Goal: Find contact information: Find contact information

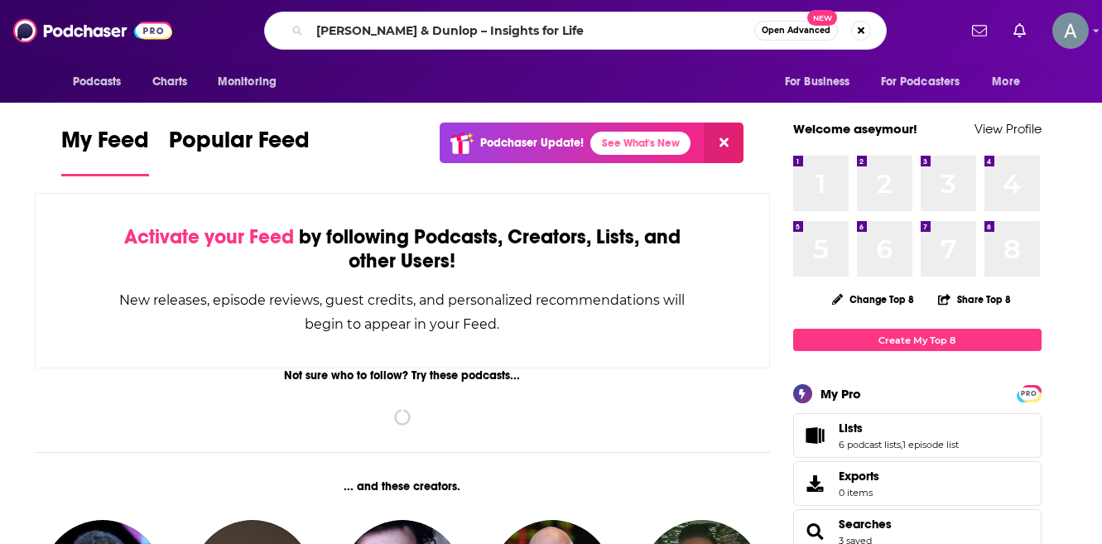
type input "[PERSON_NAME] & Dunlop – Insights for Life"
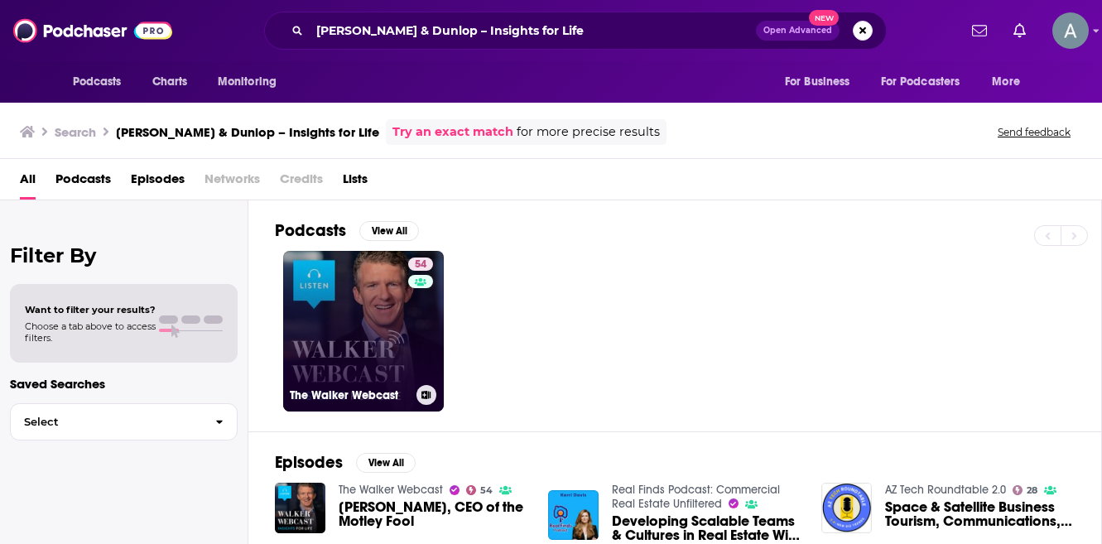
click at [357, 328] on link "54 The [PERSON_NAME] Webcast" at bounding box center [363, 331] width 161 height 161
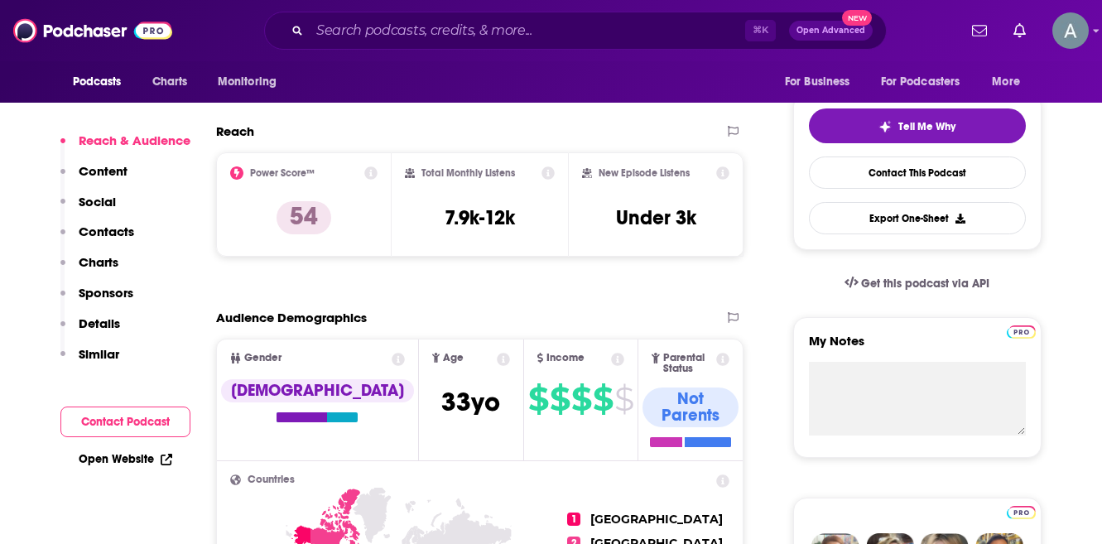
scroll to position [358, 0]
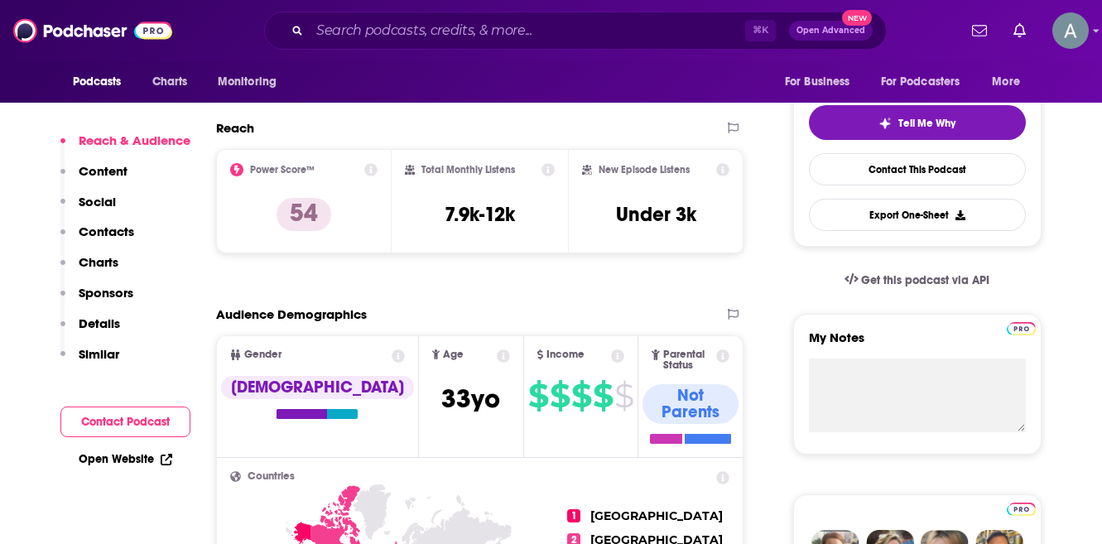
click at [118, 227] on p "Contacts" at bounding box center [106, 232] width 55 height 16
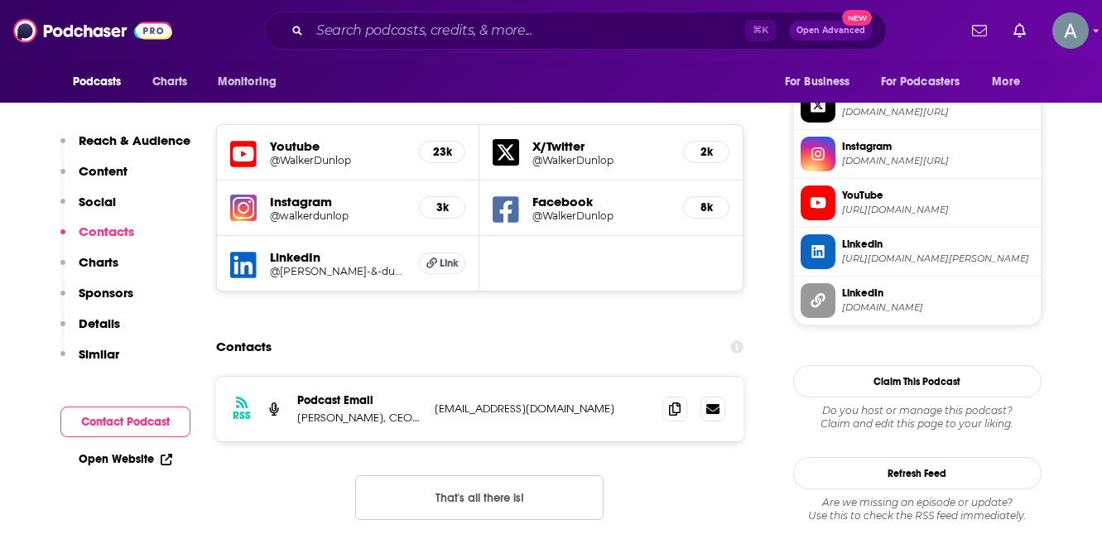
scroll to position [1477, 0]
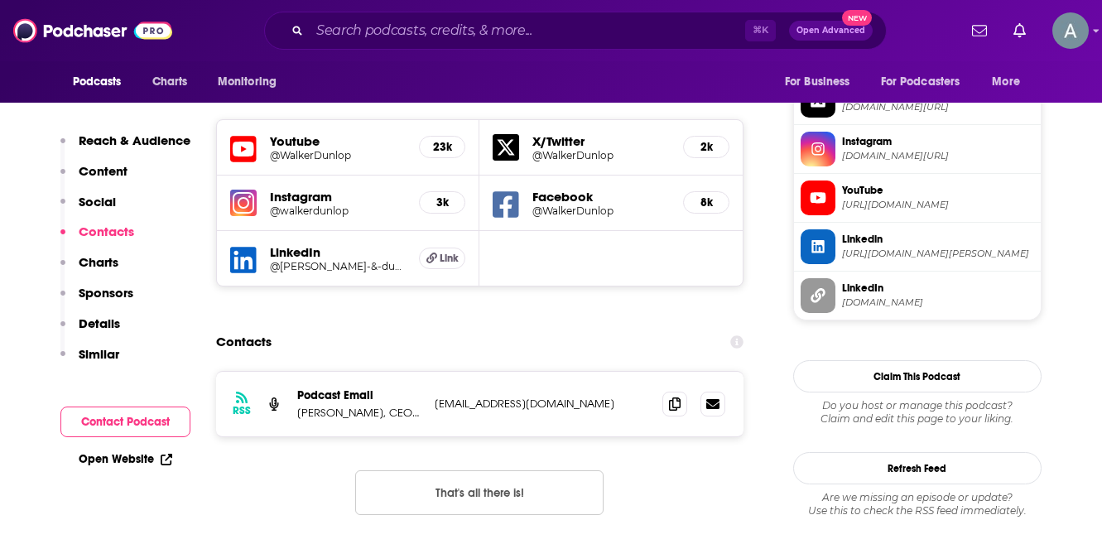
click at [441, 397] on p "[EMAIL_ADDRESS][DOMAIN_NAME]" at bounding box center [542, 404] width 215 height 14
drag, startPoint x: 436, startPoint y: 306, endPoint x: 567, endPoint y: 306, distance: 130.9
click at [567, 397] on p "[EMAIL_ADDRESS][DOMAIN_NAME]" at bounding box center [542, 404] width 215 height 14
copy p "[EMAIL_ADDRESS][DOMAIN_NAME]"
